Goal: Find specific page/section: Find specific page/section

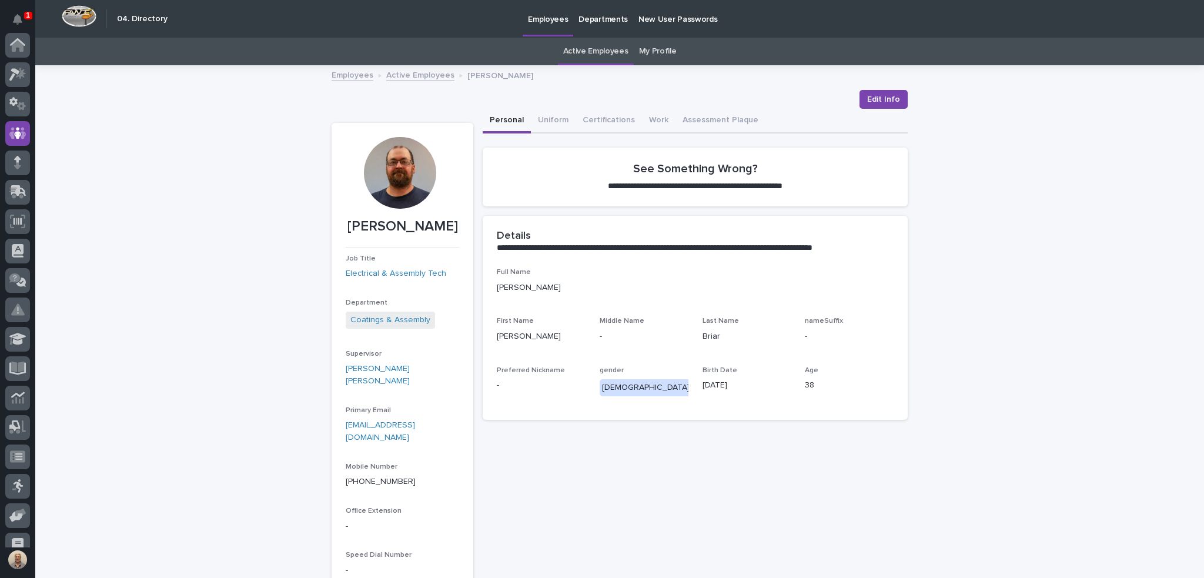
scroll to position [88, 0]
click at [595, 46] on link "Active Employees" at bounding box center [595, 52] width 65 height 28
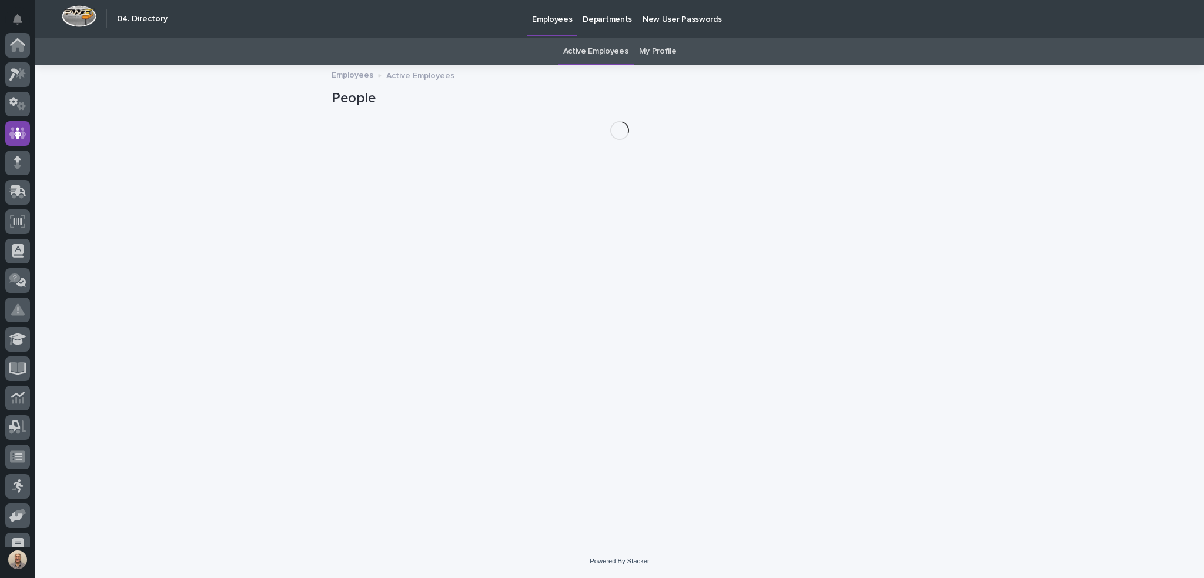
scroll to position [88, 0]
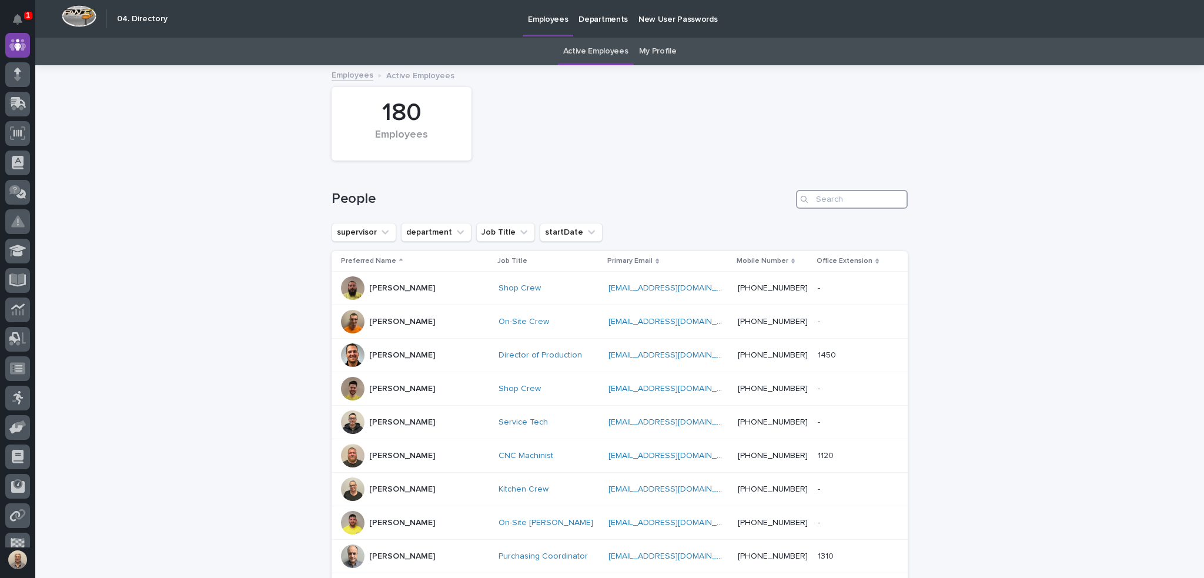
click at [842, 203] on input "Search" at bounding box center [852, 199] width 112 height 19
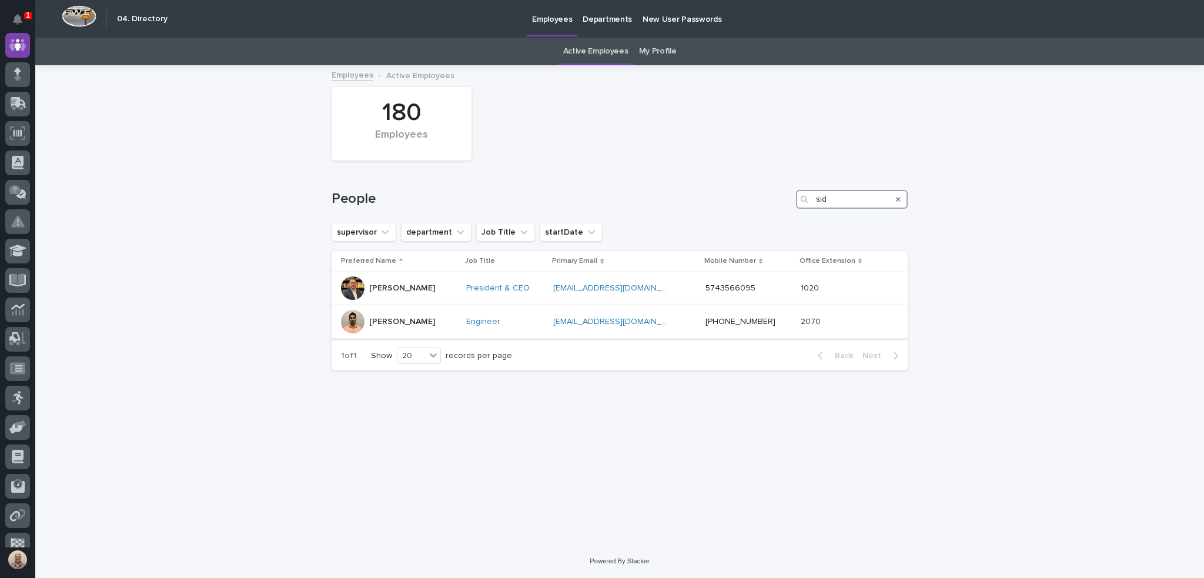
type input "sid"
click at [387, 317] on p "[PERSON_NAME]" at bounding box center [402, 322] width 66 height 10
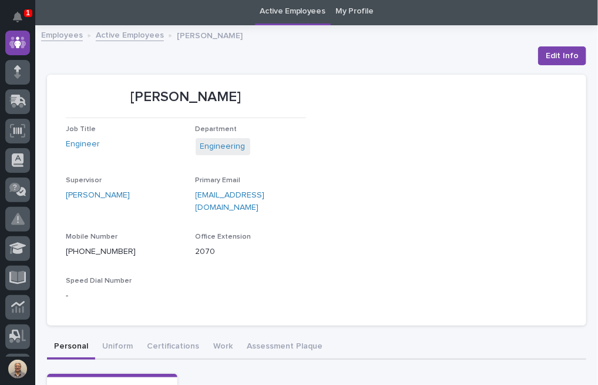
scroll to position [59, 0]
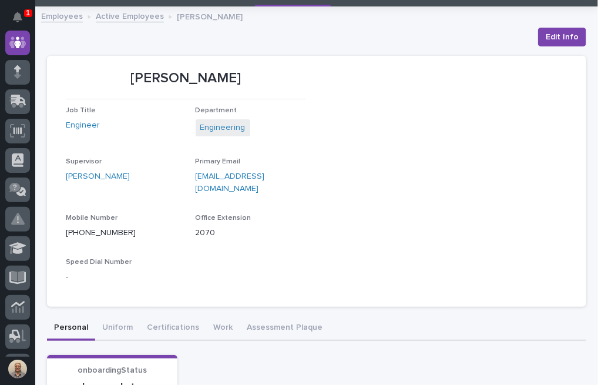
click at [132, 72] on p "[PERSON_NAME]" at bounding box center [186, 78] width 240 height 17
click at [176, 79] on p "[PERSON_NAME]" at bounding box center [186, 78] width 240 height 17
copy p "[PERSON_NAME]"
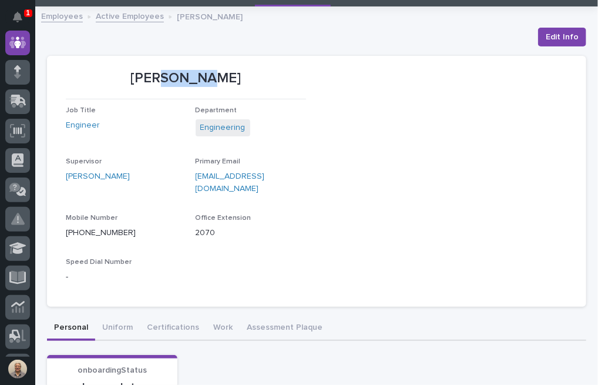
click at [133, 14] on link "Active Employees" at bounding box center [130, 16] width 68 height 14
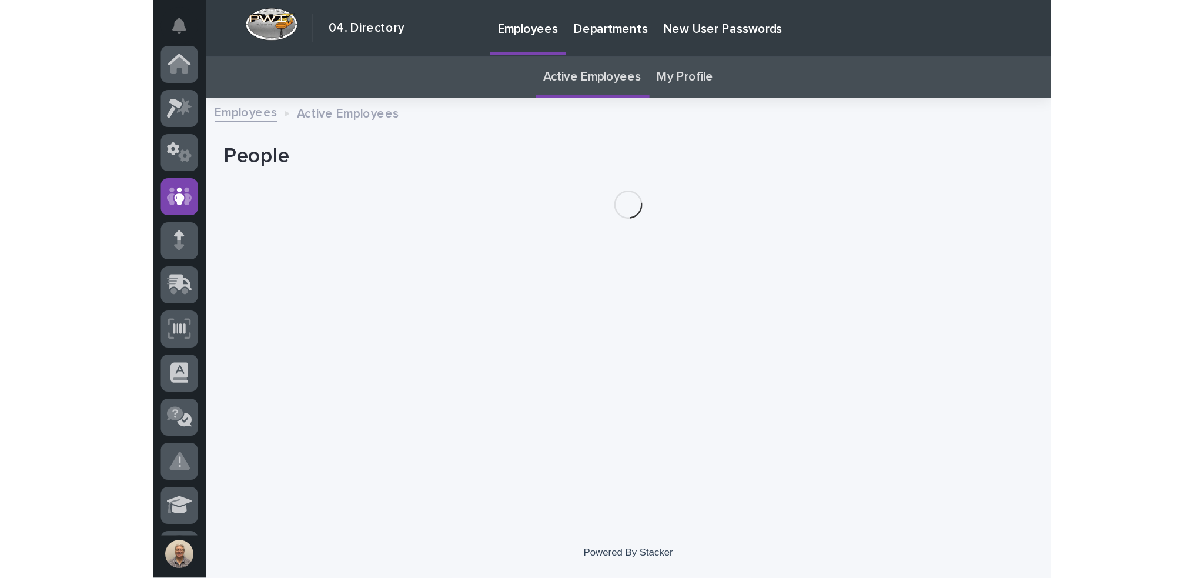
scroll to position [88, 0]
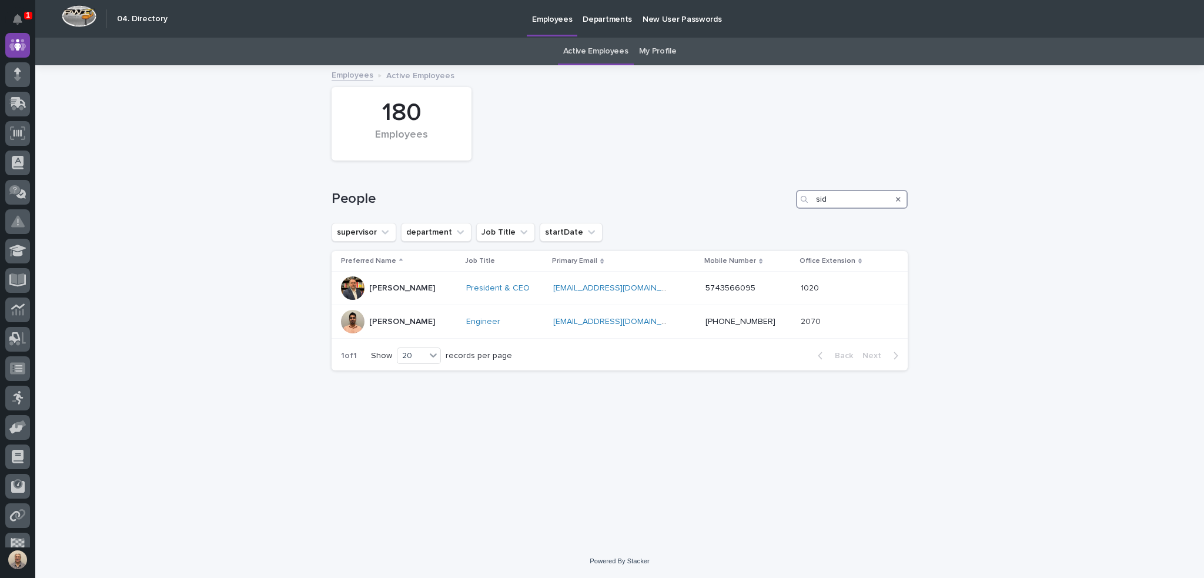
click at [855, 200] on input "sid" at bounding box center [852, 199] width 112 height 19
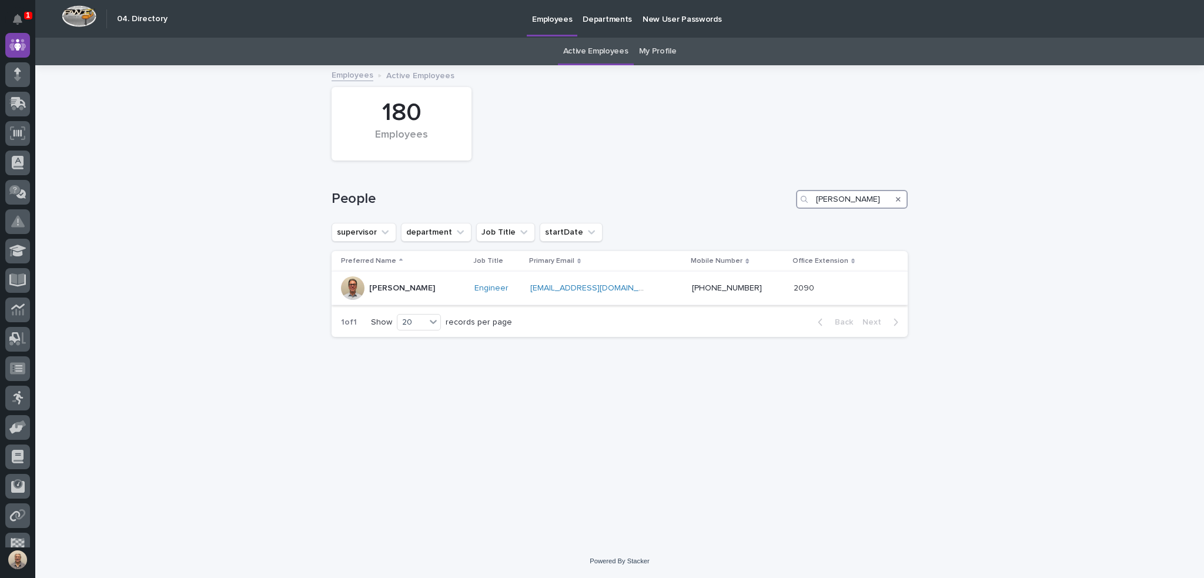
type input "[PERSON_NAME]"
click at [410, 287] on p "[PERSON_NAME]" at bounding box center [402, 288] width 66 height 10
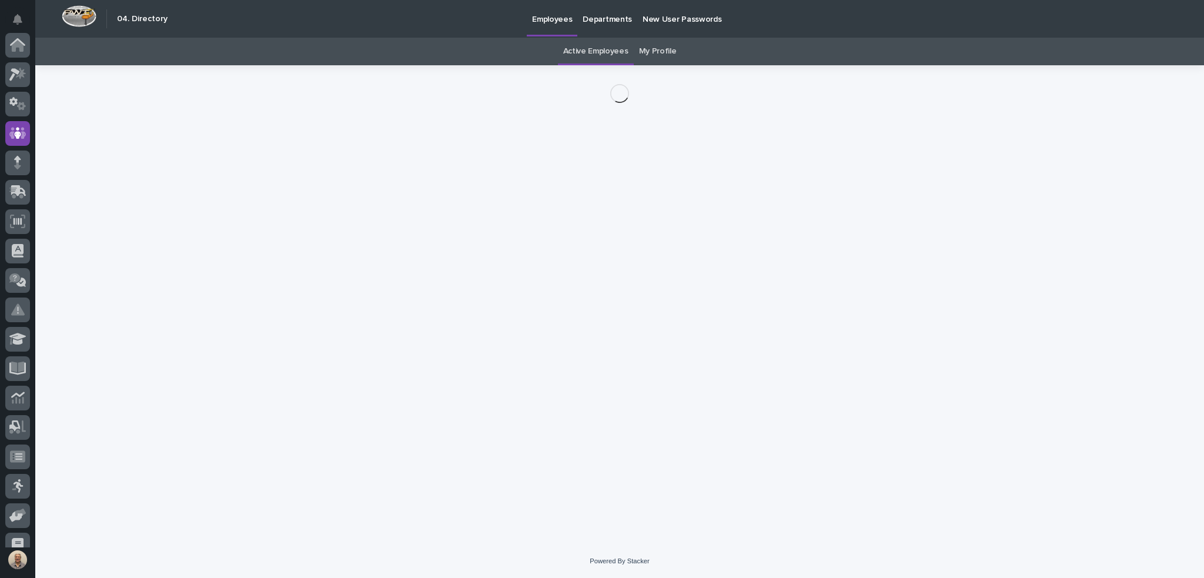
scroll to position [88, 0]
